Goal: Download file/media: Obtain a digital file from the website

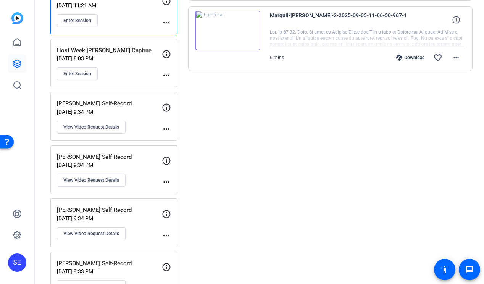
scroll to position [233, 0]
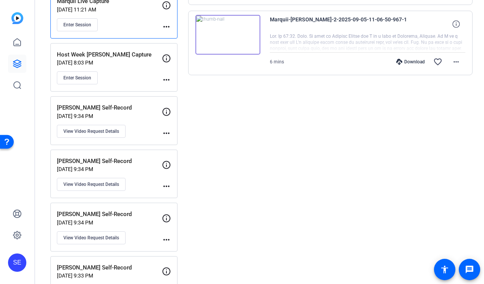
click at [130, 68] on div "Host Week [PERSON_NAME] Capture [DATE] 8:03 PM Enter Session" at bounding box center [109, 67] width 105 height 34
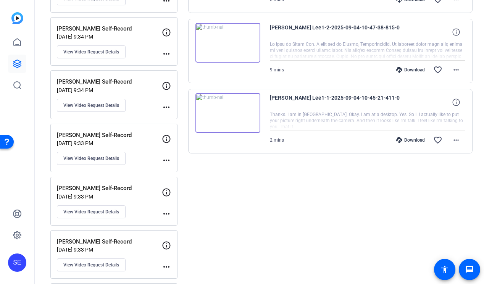
scroll to position [366, 0]
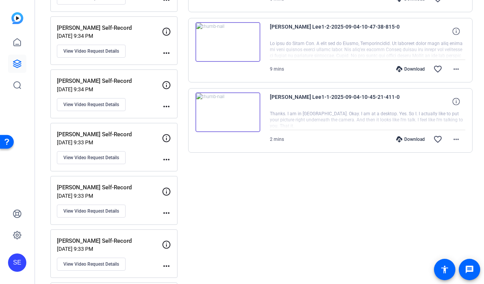
click at [459, 143] on mat-icon "more_horiz" at bounding box center [455, 139] width 9 height 9
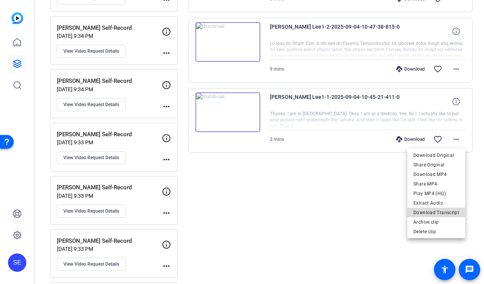
click at [442, 211] on span "Download Transcript" at bounding box center [436, 212] width 46 height 9
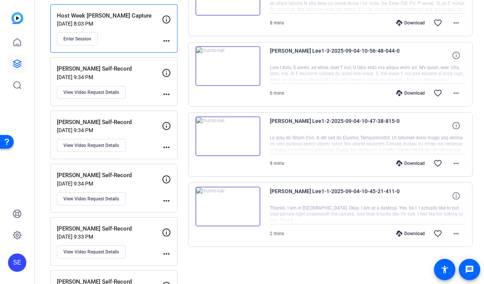
scroll to position [263, 0]
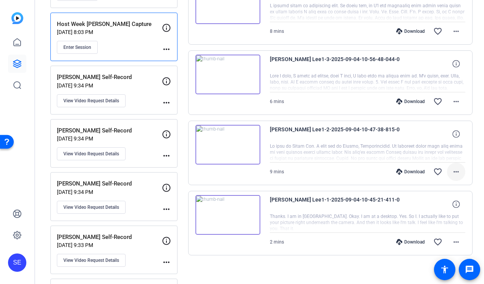
click at [458, 171] on mat-icon "more_horiz" at bounding box center [455, 171] width 9 height 9
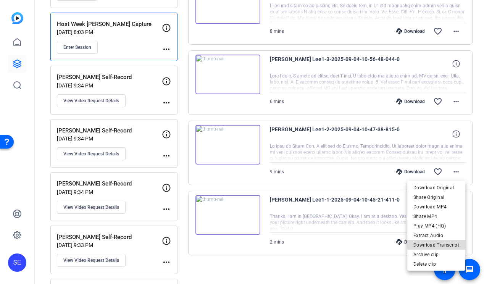
click at [445, 243] on span "Download Transcript" at bounding box center [436, 244] width 46 height 9
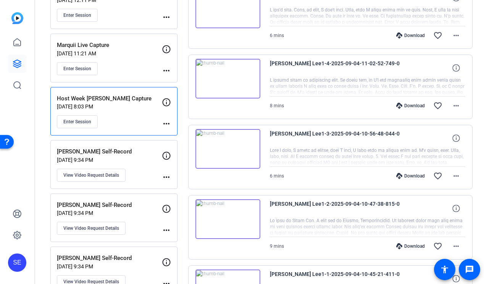
scroll to position [176, 0]
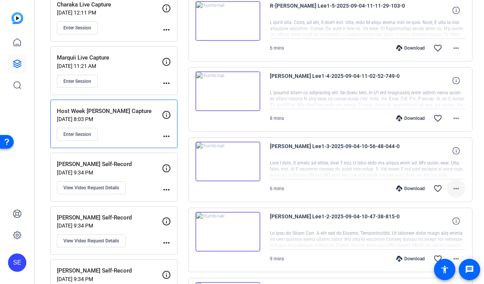
click at [458, 185] on mat-icon "more_horiz" at bounding box center [455, 188] width 9 height 9
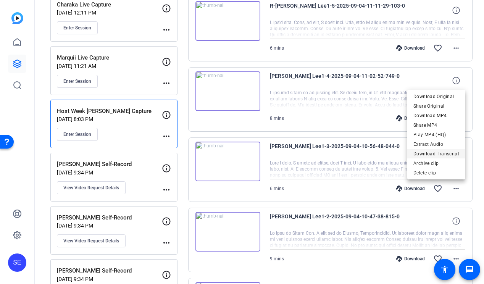
click at [446, 152] on span "Download Transcript" at bounding box center [436, 153] width 46 height 9
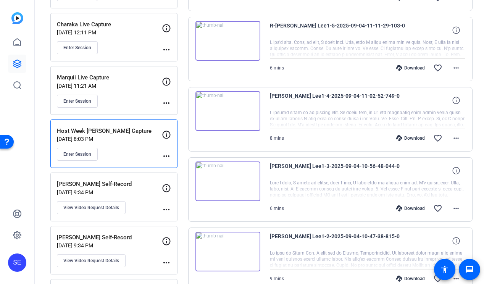
scroll to position [154, 0]
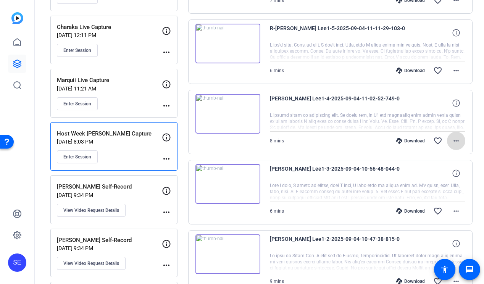
click at [455, 142] on mat-icon "more_horiz" at bounding box center [455, 140] width 9 height 9
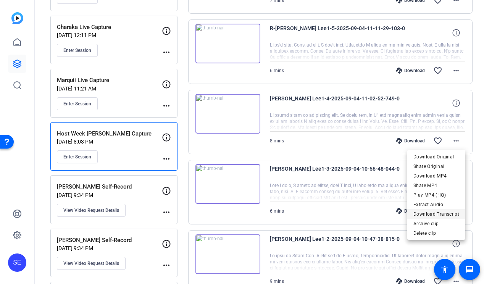
click at [442, 214] on span "Download Transcript" at bounding box center [436, 214] width 46 height 9
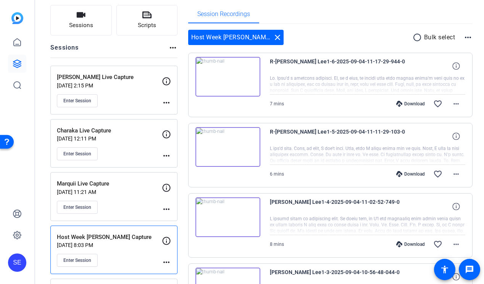
scroll to position [48, 0]
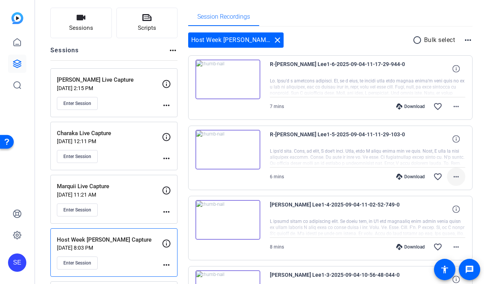
click at [461, 173] on span at bounding box center [456, 177] width 18 height 18
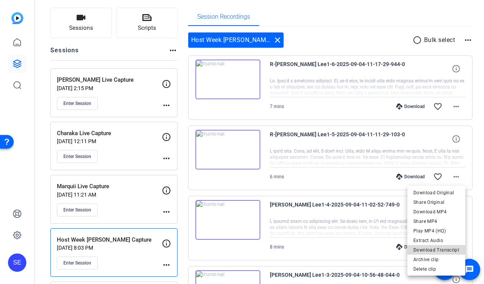
click at [444, 249] on span "Download Transcript" at bounding box center [436, 249] width 46 height 9
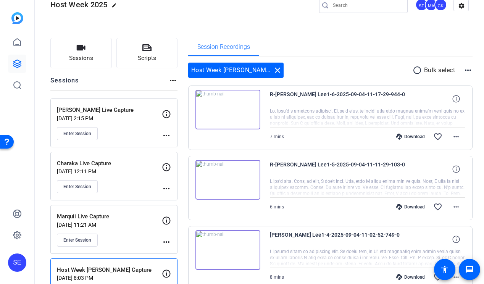
scroll to position [15, 0]
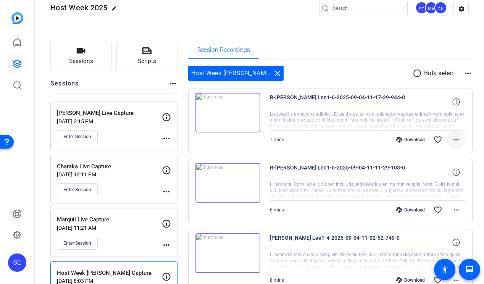
click at [455, 141] on mat-icon "more_horiz" at bounding box center [455, 139] width 9 height 9
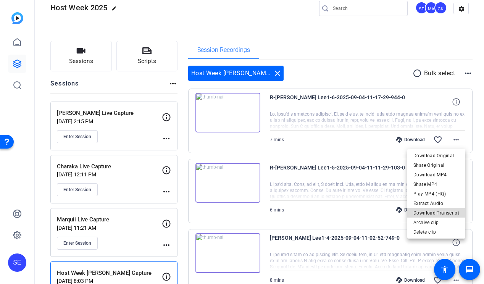
click at [440, 211] on span "Download Transcript" at bounding box center [436, 212] width 46 height 9
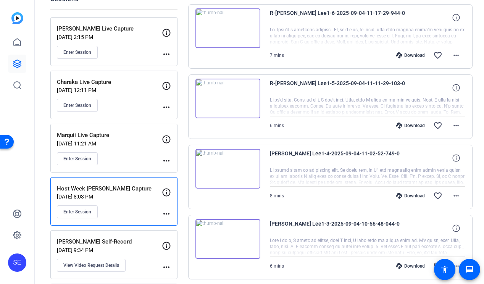
scroll to position [0, 0]
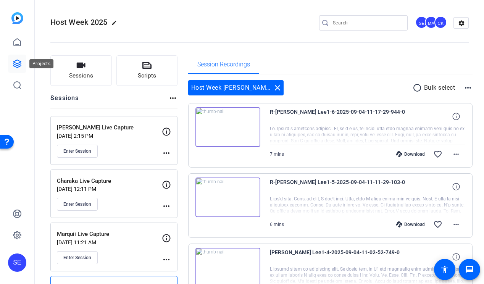
click at [20, 63] on icon at bounding box center [17, 63] width 9 height 9
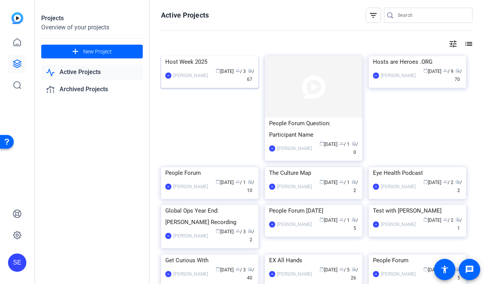
click at [218, 56] on img at bounding box center [209, 56] width 97 height 0
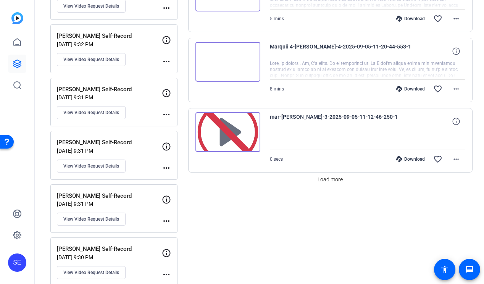
scroll to position [632, 0]
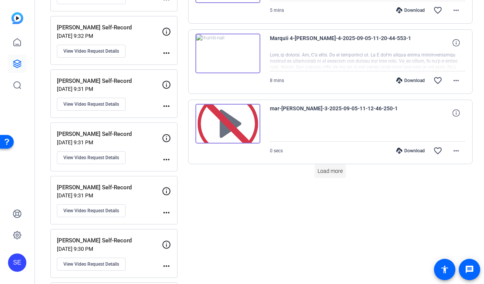
click at [335, 173] on span "Load more" at bounding box center [330, 171] width 25 height 8
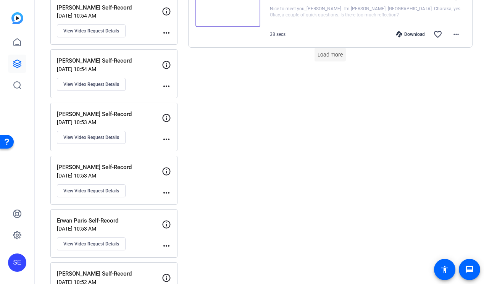
scroll to position [1452, 0]
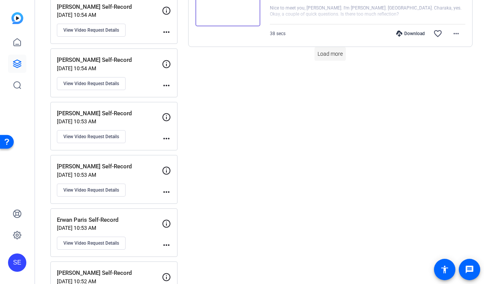
click at [324, 55] on span "Load more" at bounding box center [330, 54] width 25 height 8
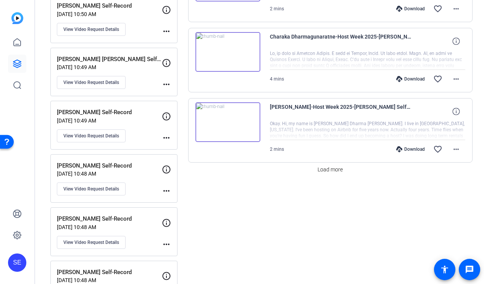
scroll to position [2126, 0]
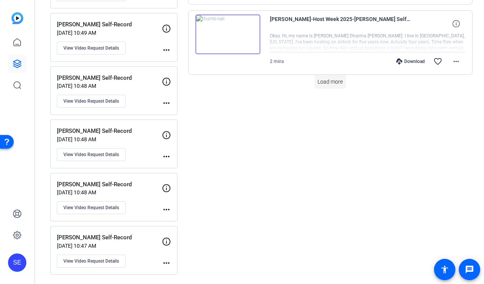
click at [330, 75] on span at bounding box center [329, 82] width 31 height 18
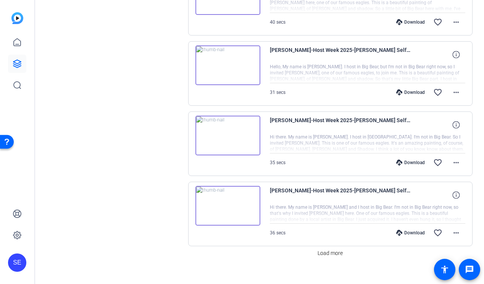
scroll to position [2667, 0]
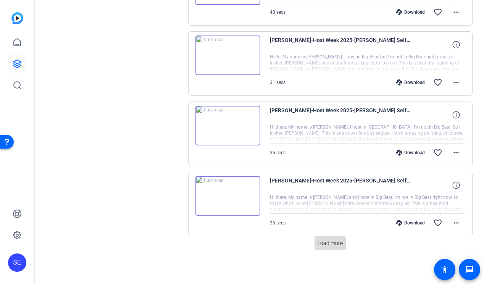
click at [330, 247] on span at bounding box center [329, 243] width 31 height 18
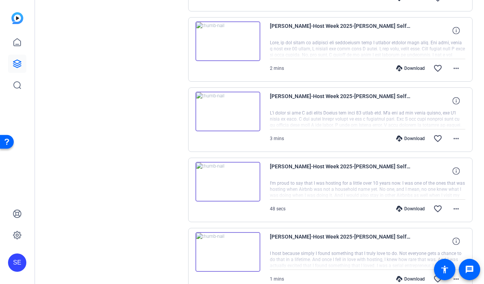
scroll to position [3369, 0]
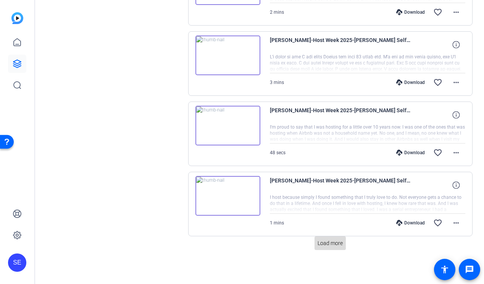
click at [332, 252] on span at bounding box center [329, 243] width 31 height 18
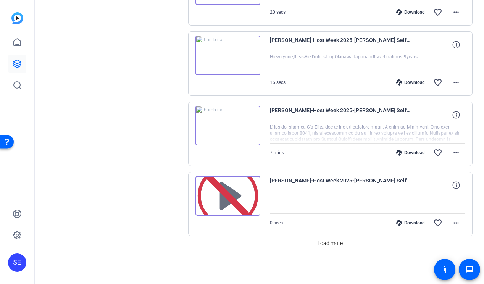
click at [333, 243] on span "Load more" at bounding box center [330, 243] width 25 height 8
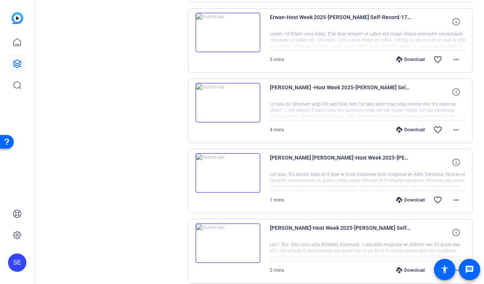
scroll to position [4479, 0]
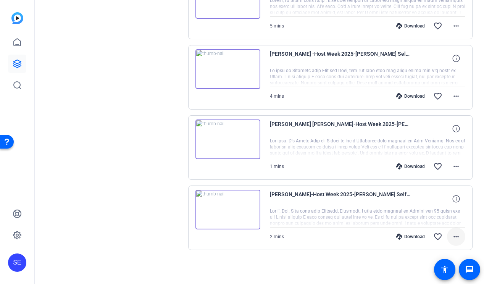
click at [455, 241] on span at bounding box center [456, 236] width 18 height 18
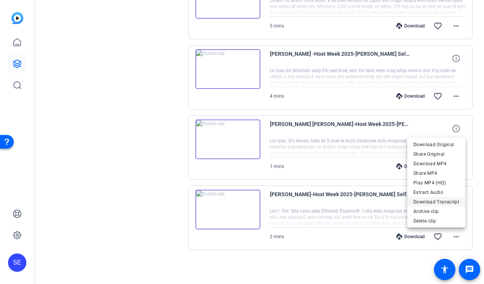
click at [440, 200] on span "Download Transcript" at bounding box center [436, 201] width 46 height 9
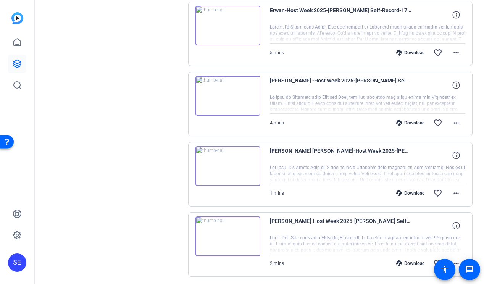
scroll to position [4453, 0]
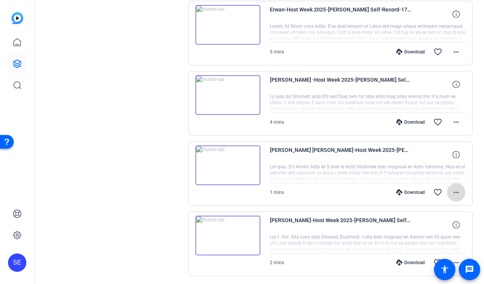
click at [456, 192] on mat-icon "more_horiz" at bounding box center [455, 192] width 9 height 9
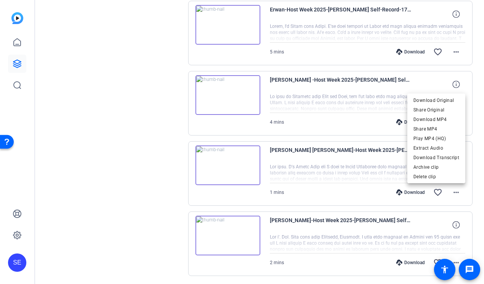
click at [357, 181] on div at bounding box center [242, 142] width 484 height 284
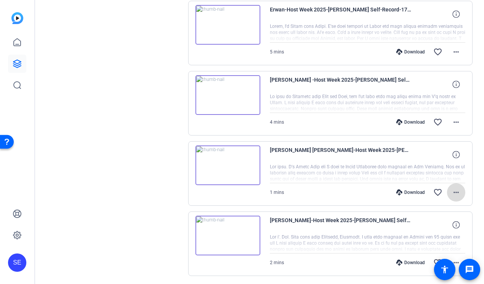
click at [459, 194] on mat-icon "more_horiz" at bounding box center [455, 192] width 9 height 9
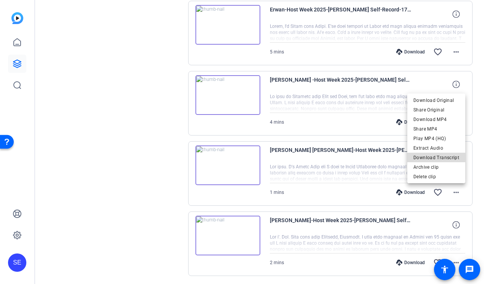
click at [449, 158] on span "Download Transcript" at bounding box center [436, 157] width 46 height 9
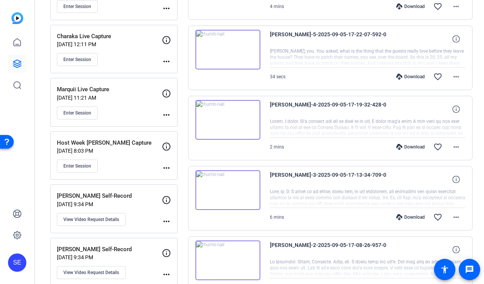
scroll to position [132, 0]
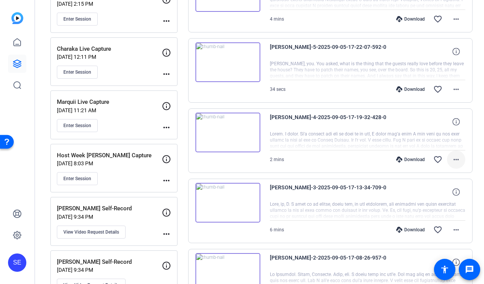
click at [455, 162] on mat-icon "more_horiz" at bounding box center [455, 159] width 9 height 9
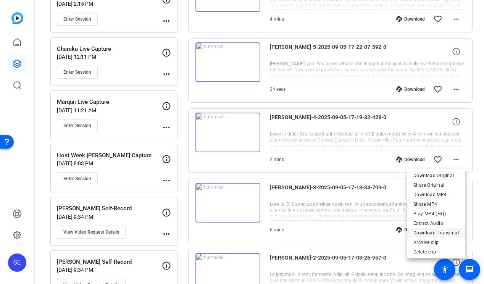
click at [443, 235] on span "Download Transcript" at bounding box center [436, 232] width 46 height 9
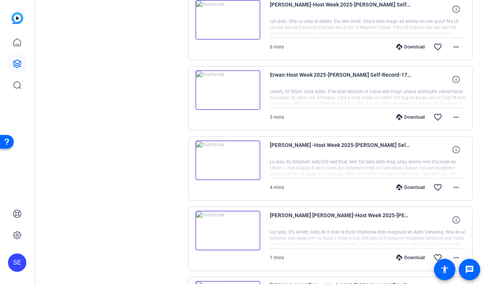
scroll to position [4380, 0]
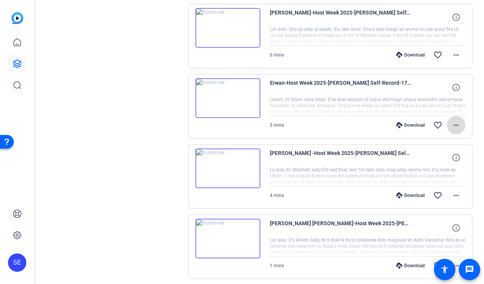
click at [459, 124] on mat-icon "more_horiz" at bounding box center [455, 125] width 9 height 9
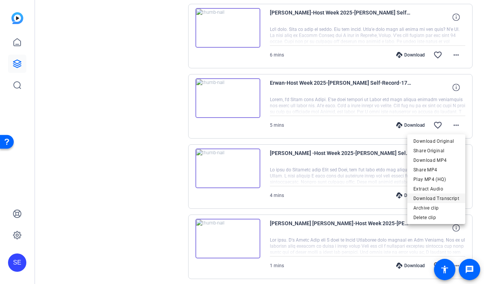
click at [442, 200] on span "Download Transcript" at bounding box center [436, 198] width 46 height 9
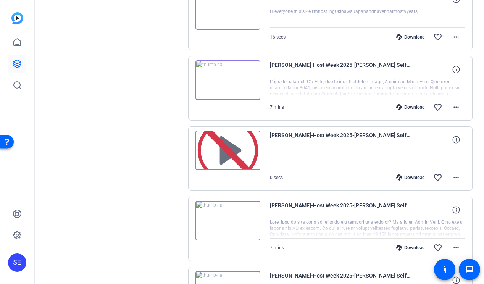
scroll to position [4106, 0]
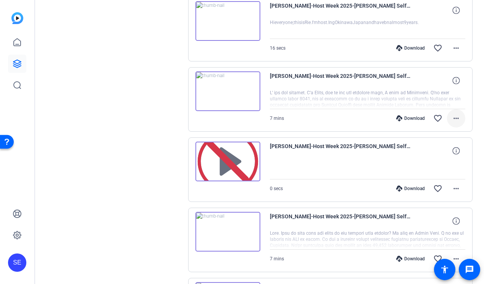
click at [455, 116] on mat-icon "more_horiz" at bounding box center [455, 118] width 9 height 9
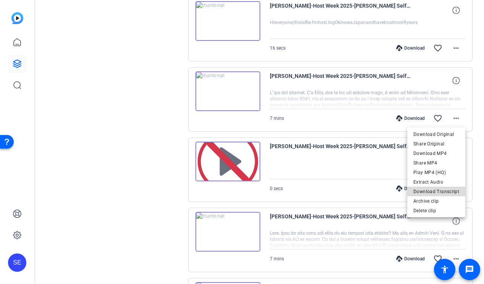
click at [444, 191] on span "Download Transcript" at bounding box center [436, 191] width 46 height 9
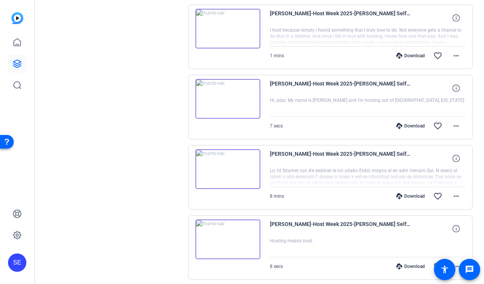
scroll to position [3527, 0]
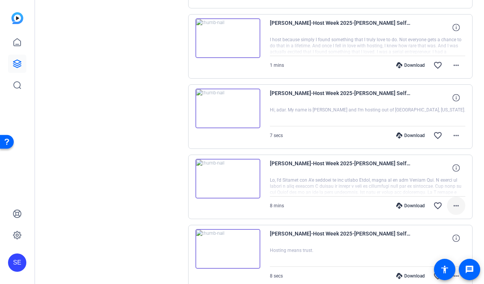
click at [456, 207] on mat-icon "more_horiz" at bounding box center [455, 205] width 9 height 9
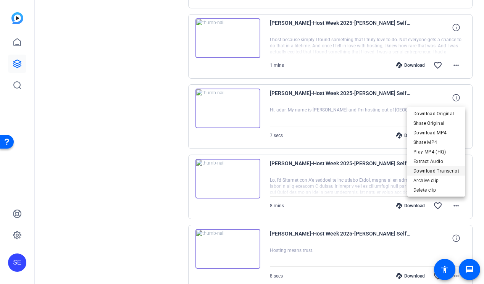
click at [438, 173] on span "Download Transcript" at bounding box center [436, 170] width 46 height 9
